Goal: Navigation & Orientation: Understand site structure

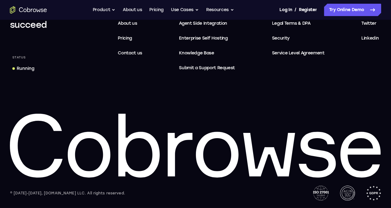
scroll to position [5944, 0]
drag, startPoint x: 39, startPoint y: 148, endPoint x: 47, endPoint y: 12, distance: 135.7
click at [47, 12] on icon "Go to the home page" at bounding box center [28, 9] width 37 height 7
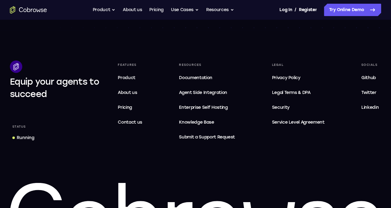
scroll to position [1921, 0]
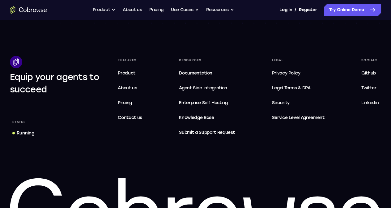
click at [28, 118] on div "Status" at bounding box center [19, 122] width 19 height 9
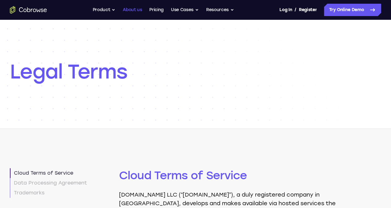
click at [135, 10] on link "About us" at bounding box center [132, 10] width 19 height 12
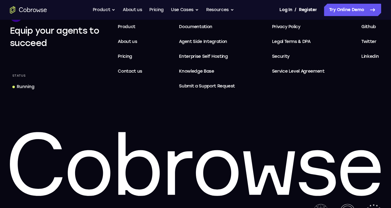
scroll to position [1265, 0]
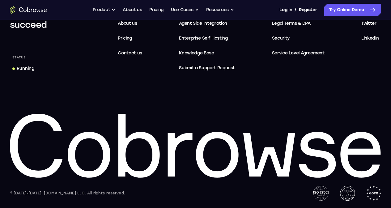
click at [366, 196] on img at bounding box center [373, 193] width 15 height 15
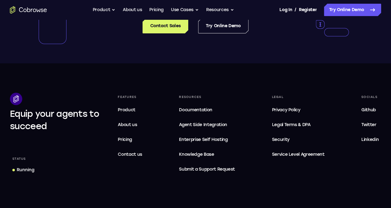
scroll to position [1162, 0]
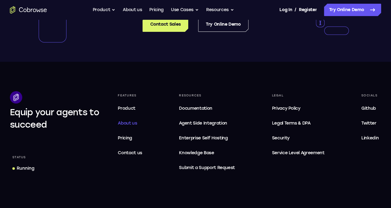
click at [137, 126] on span "About us" at bounding box center [127, 123] width 19 height 5
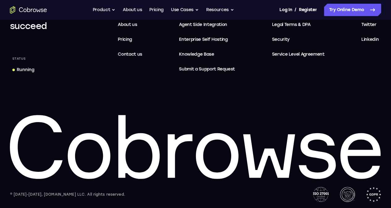
scroll to position [1265, 0]
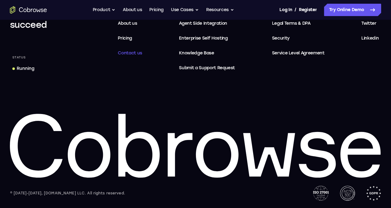
click at [142, 56] on span "Contact us" at bounding box center [130, 52] width 24 height 5
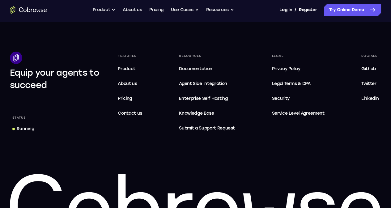
scroll to position [1192, 0]
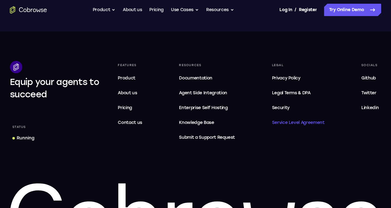
click at [306, 126] on span "Service Level Agreement" at bounding box center [298, 122] width 53 height 7
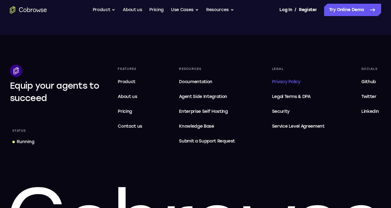
click at [282, 88] on link "Privacy Policy" at bounding box center [298, 82] width 58 height 12
